Goal: Task Accomplishment & Management: Manage account settings

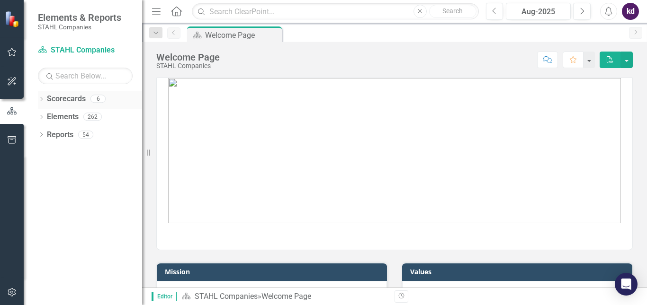
click at [65, 101] on link "Scorecards" at bounding box center [66, 99] width 39 height 11
click at [40, 101] on icon "Dropdown" at bounding box center [41, 100] width 7 height 5
click at [45, 118] on icon "Dropdown" at bounding box center [46, 117] width 7 height 6
click at [67, 134] on link "NAVY-SEAPORT" at bounding box center [102, 135] width 80 height 11
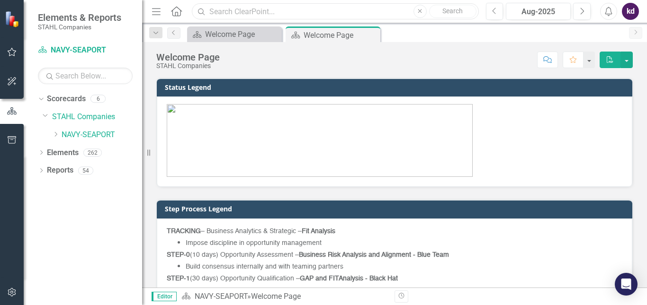
click at [320, 13] on input "text" at bounding box center [335, 11] width 286 height 17
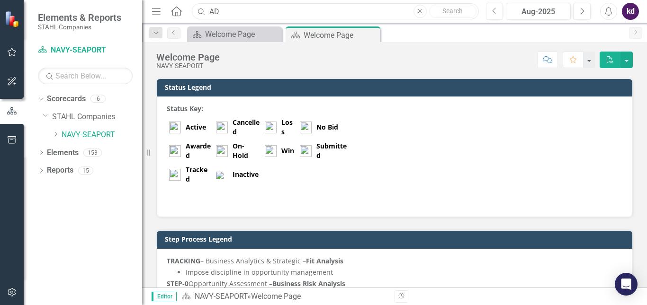
type input "AD 4125"
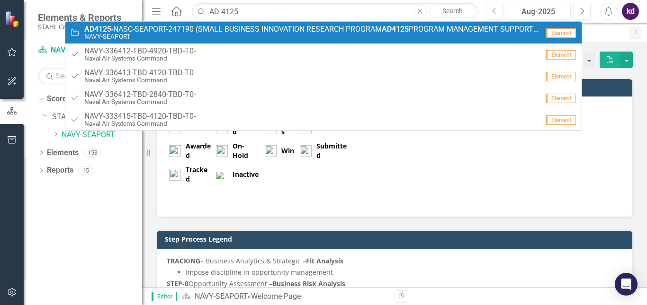
click at [260, 37] on small "NAVY-SEAPORT" at bounding box center [311, 36] width 454 height 7
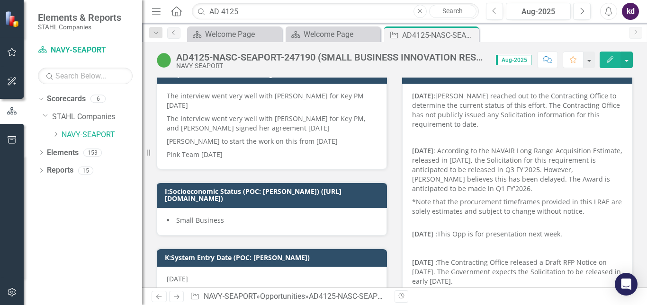
scroll to position [142, 0]
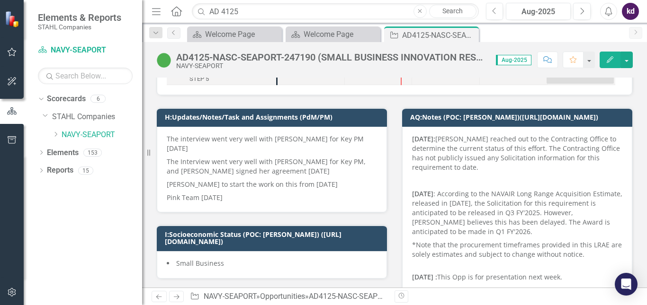
click at [289, 192] on p "Pink Team [DATE]" at bounding box center [272, 196] width 210 height 11
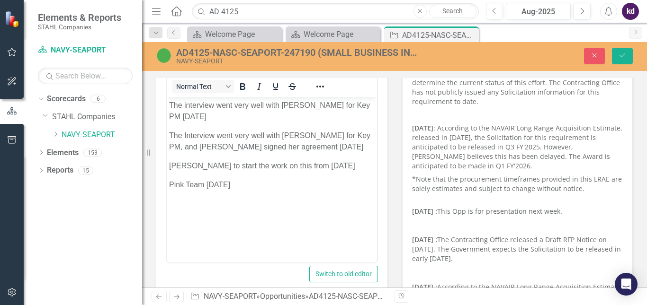
scroll to position [237, 0]
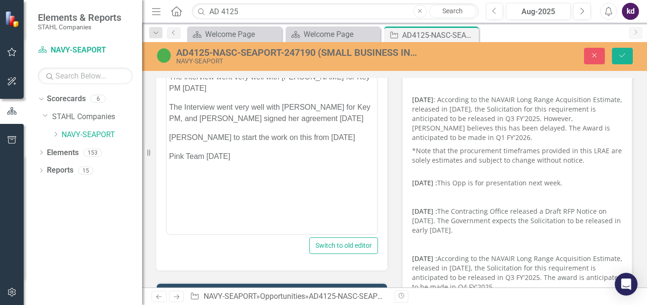
click at [265, 158] on p "Pink Team [DATE]" at bounding box center [271, 156] width 205 height 11
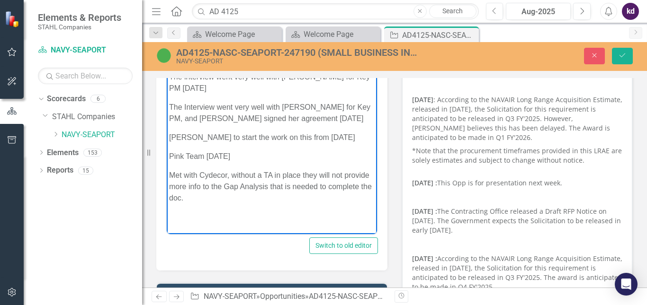
click at [221, 214] on body "The interview went very well with [PERSON_NAME] for Key PM [DATE] The Interview…" at bounding box center [272, 141] width 210 height 145
click at [623, 60] on button "Save" at bounding box center [622, 56] width 21 height 17
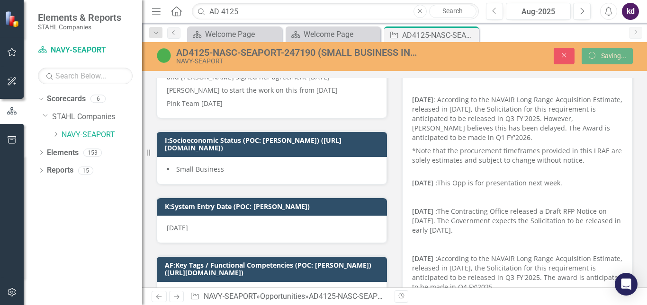
scroll to position [233, 0]
